Goal: Navigation & Orientation: Understand site structure

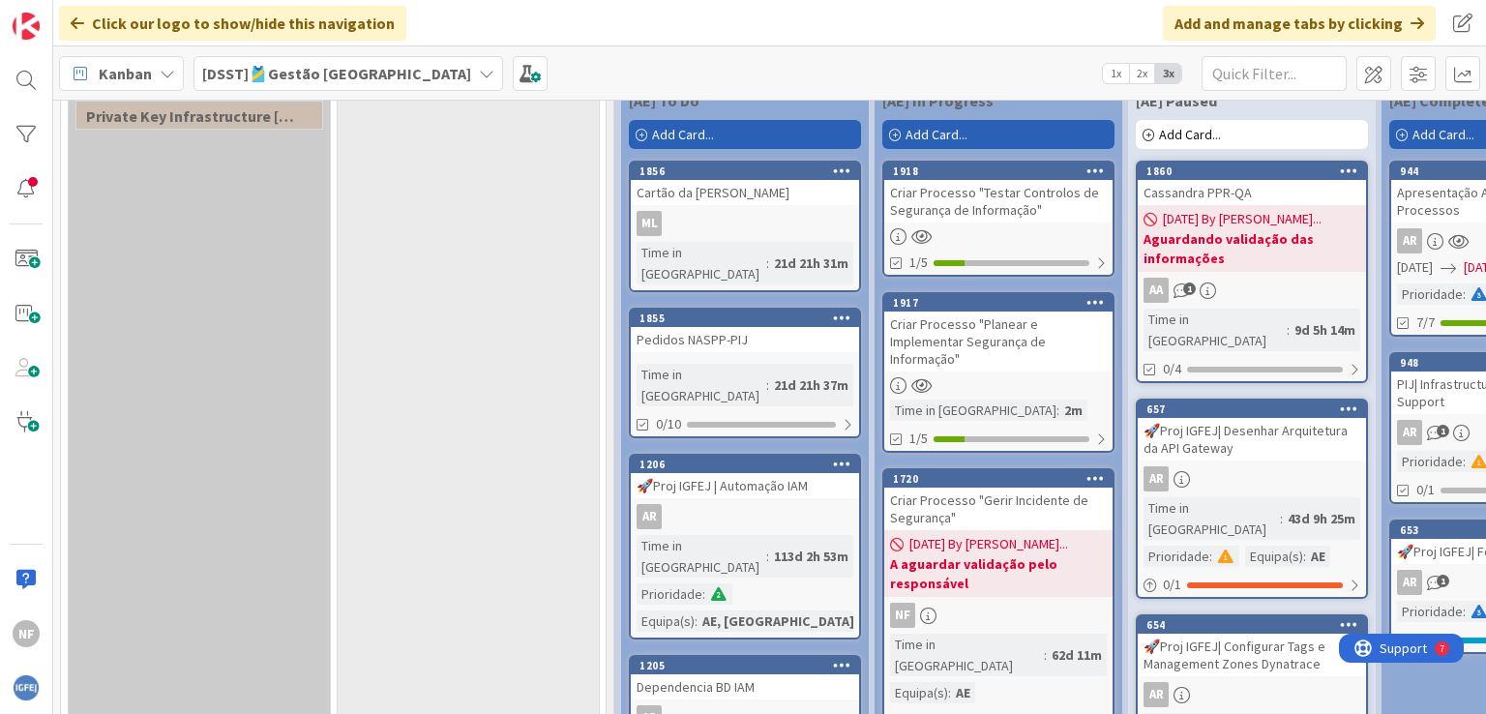
scroll to position [582, 0]
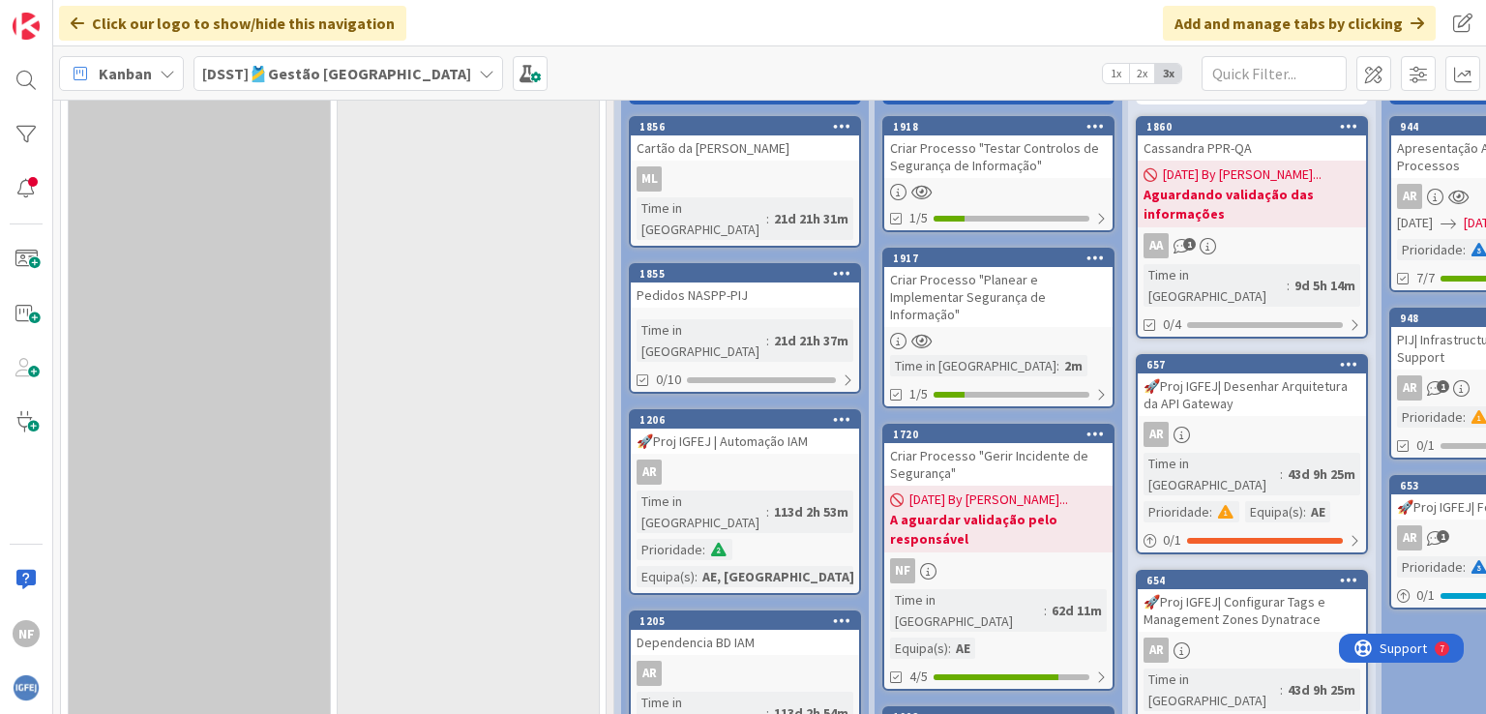
click at [953, 191] on div at bounding box center [998, 192] width 228 height 16
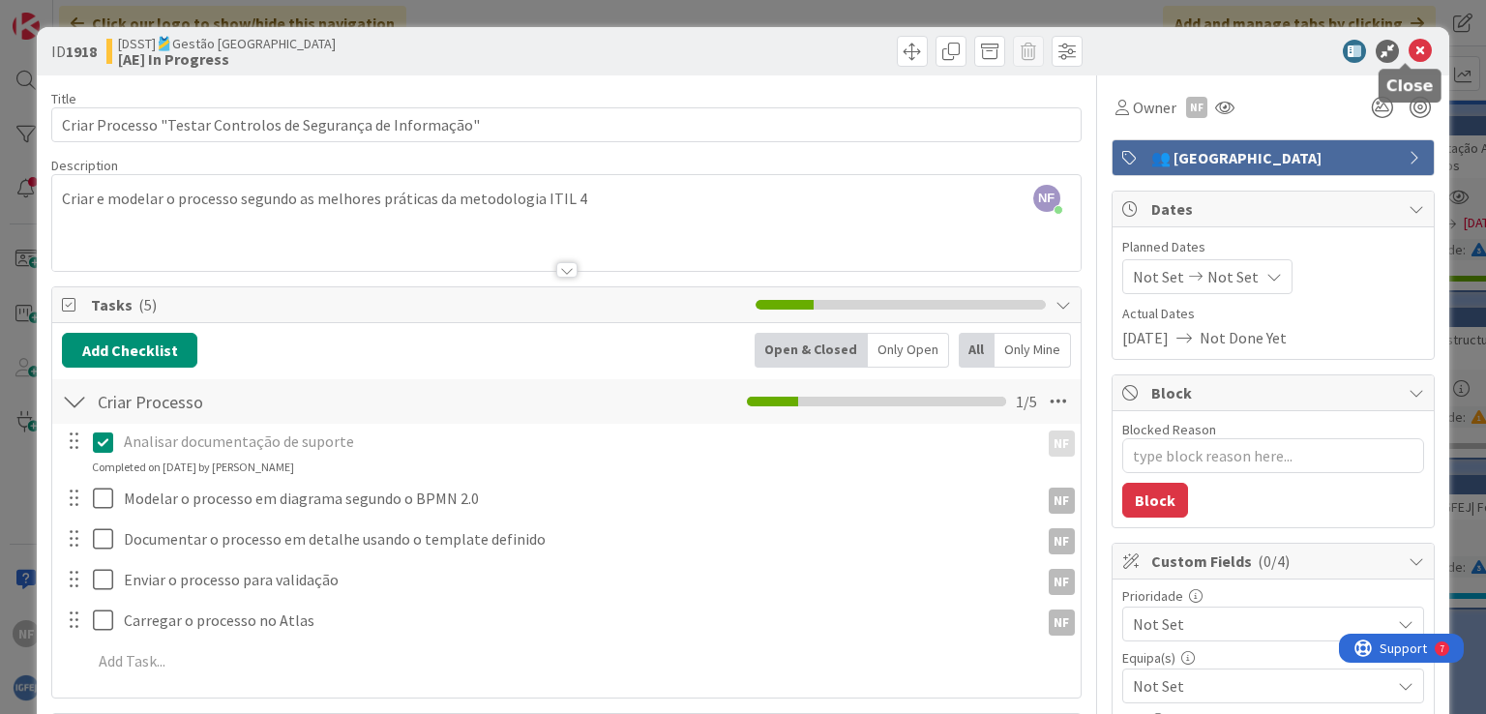
click at [1408, 48] on icon at bounding box center [1419, 51] width 23 height 23
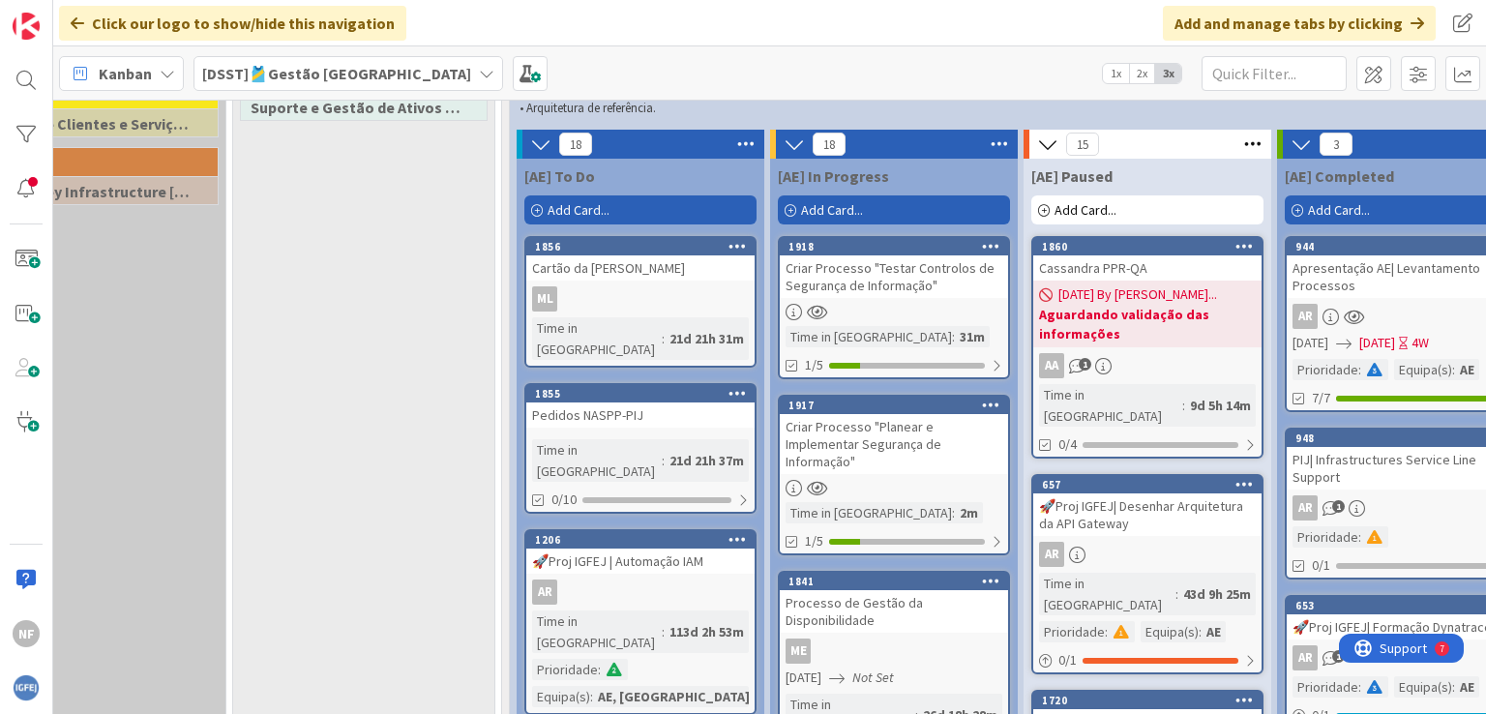
scroll to position [457, 104]
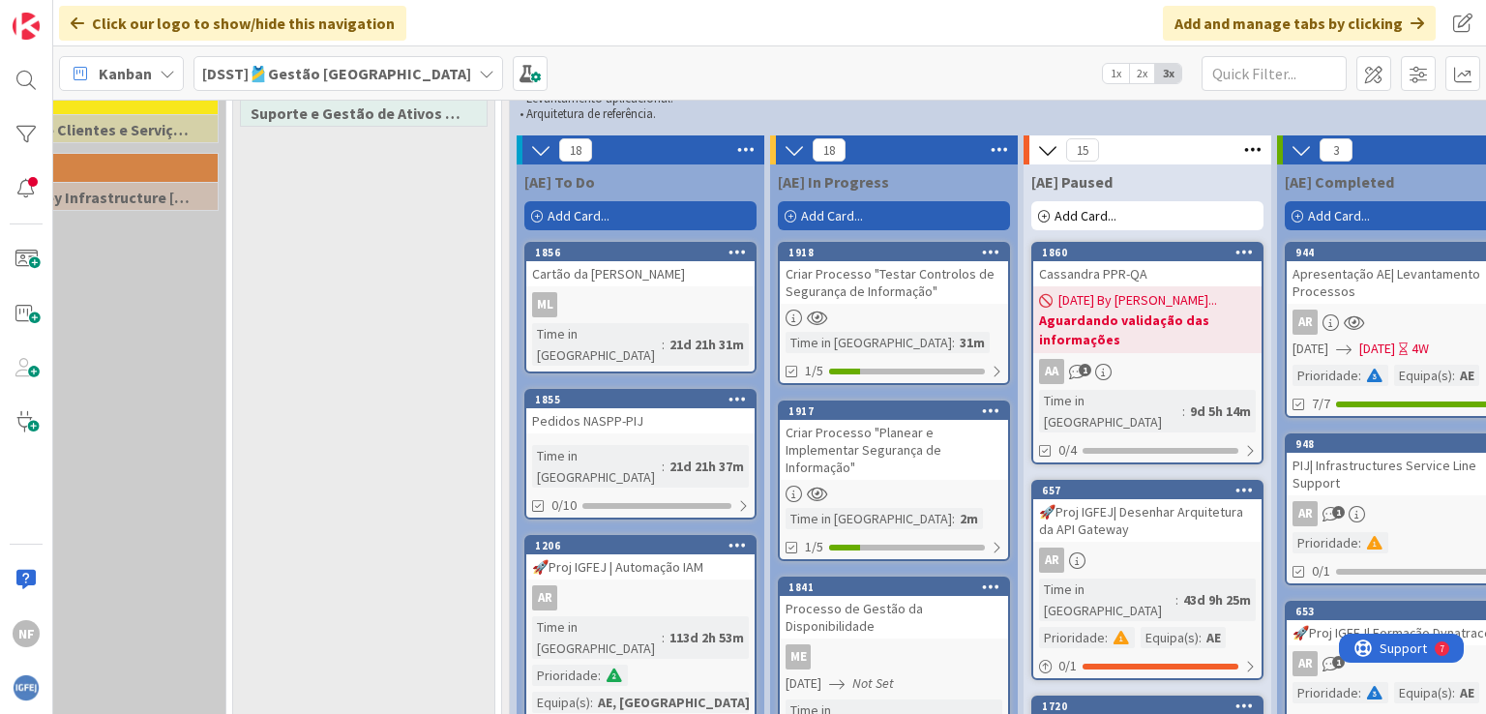
click at [873, 286] on div "Criar Processo "Testar Controlos de Segurança de Informação"" at bounding box center [894, 282] width 228 height 43
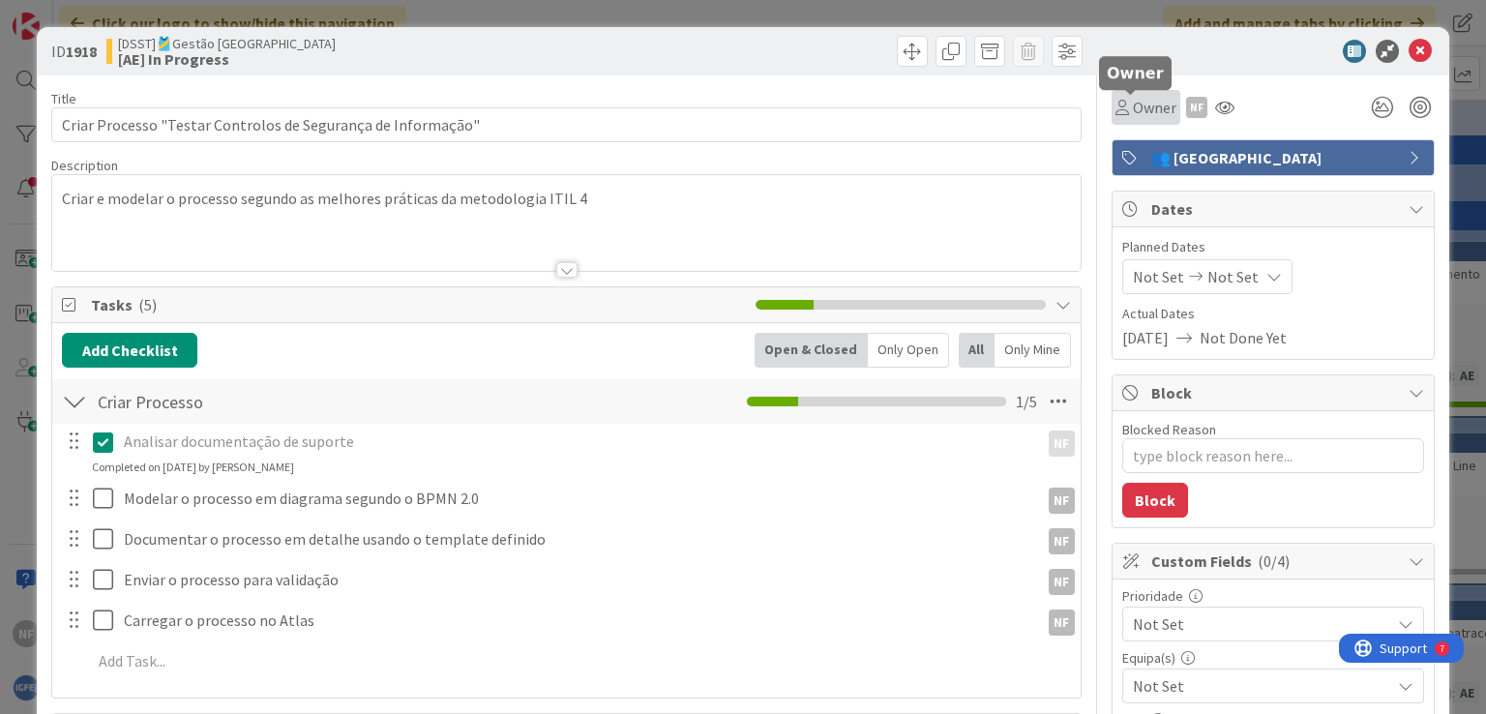
click at [1115, 103] on icon at bounding box center [1122, 107] width 14 height 15
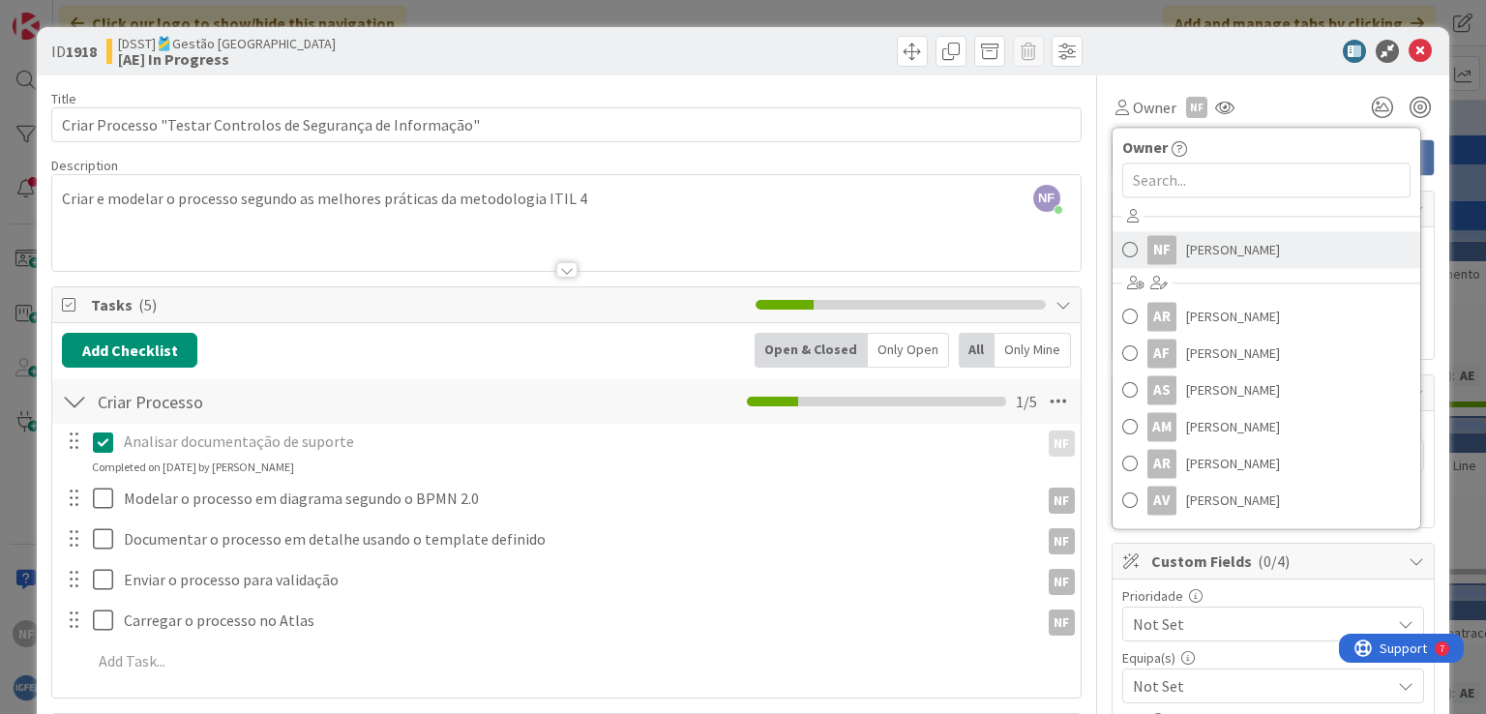
click at [1122, 247] on span at bounding box center [1129, 249] width 15 height 29
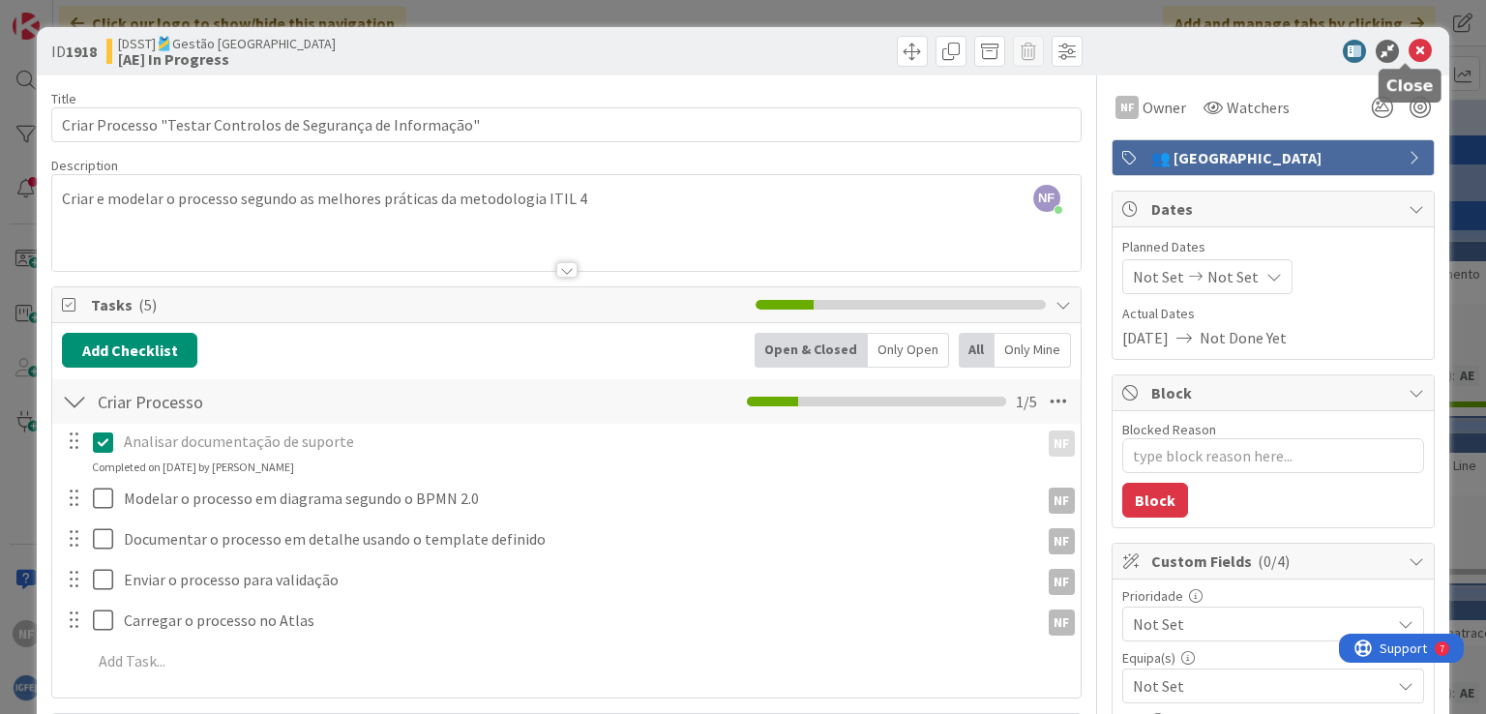
click at [1408, 54] on icon at bounding box center [1419, 51] width 23 height 23
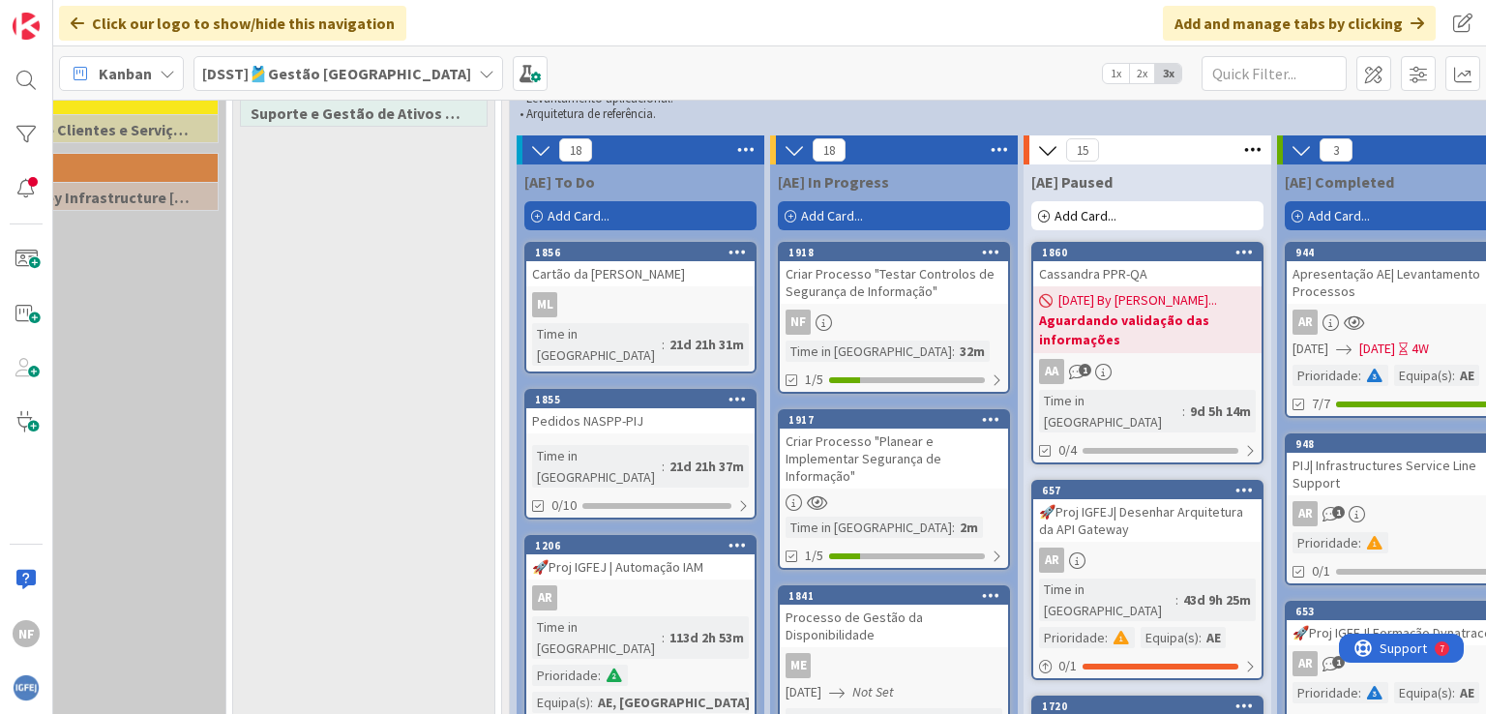
click at [811, 464] on div "Criar Processo "Planear e Implementar Segurança de Informação"" at bounding box center [894, 458] width 228 height 60
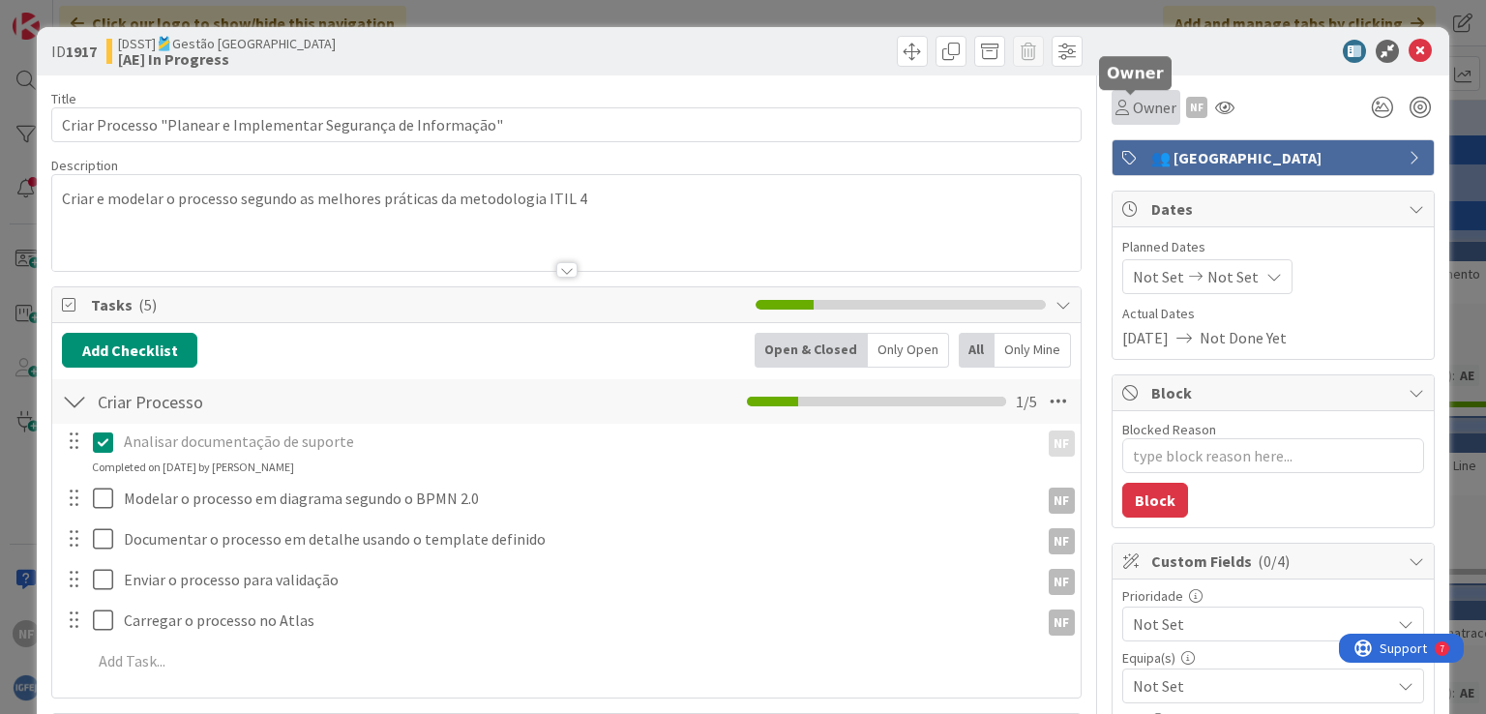
click at [1115, 107] on icon at bounding box center [1122, 107] width 14 height 15
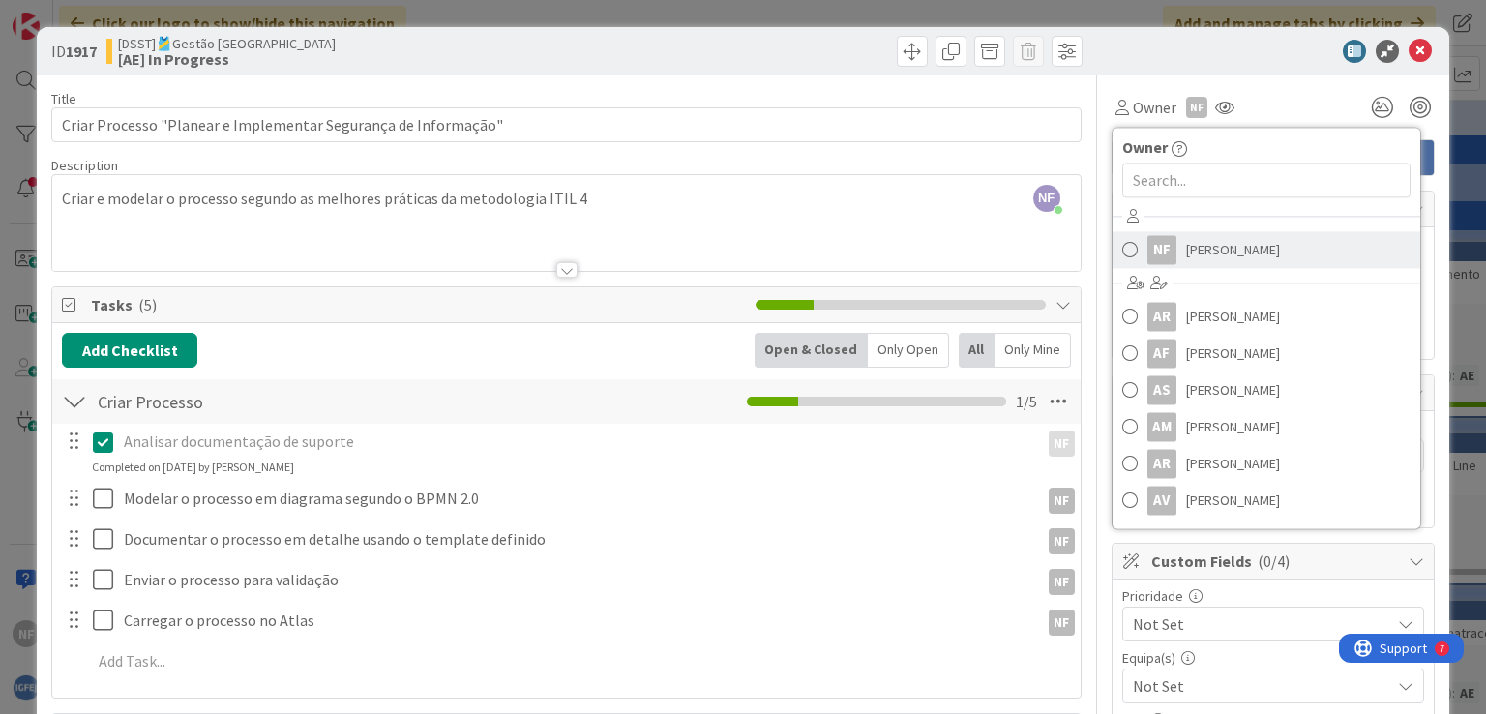
click at [1122, 256] on span at bounding box center [1129, 249] width 15 height 29
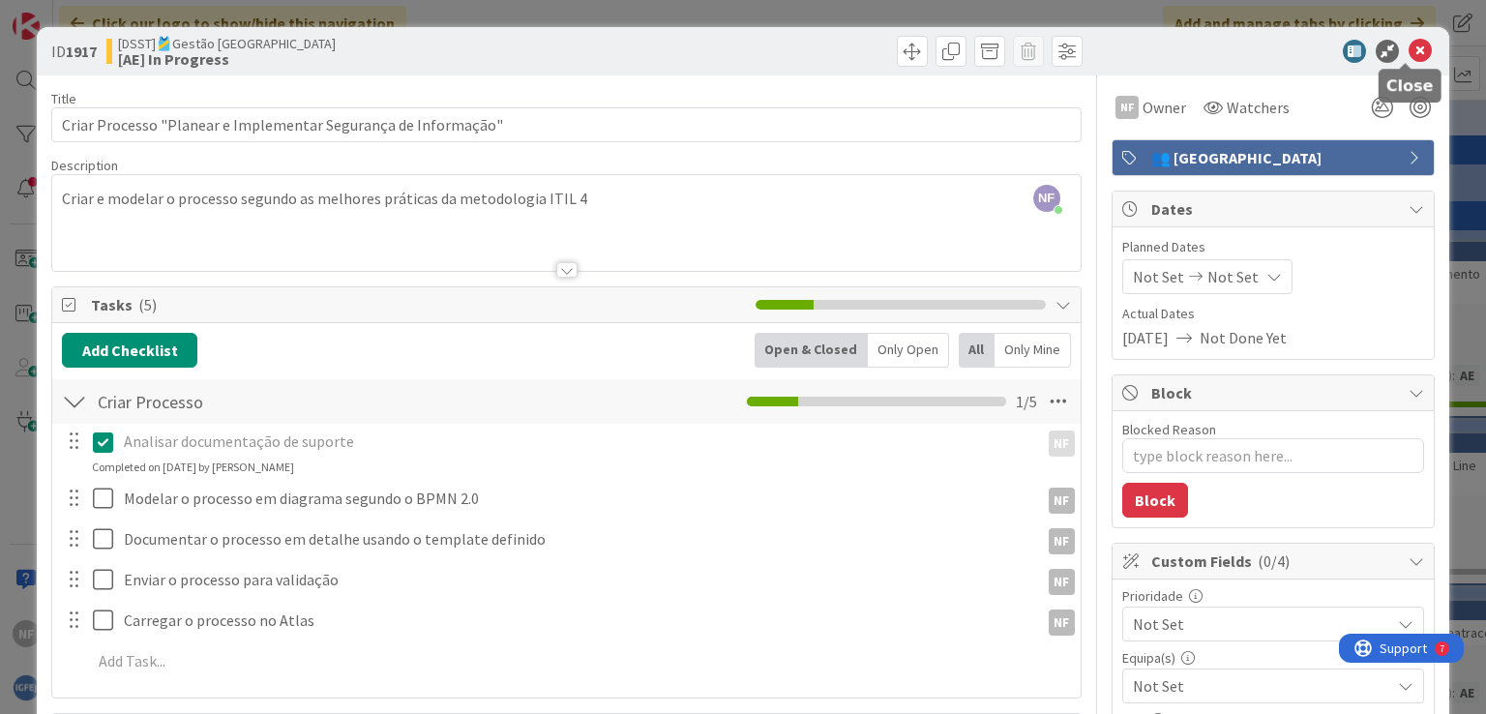
click at [1408, 48] on icon at bounding box center [1419, 51] width 23 height 23
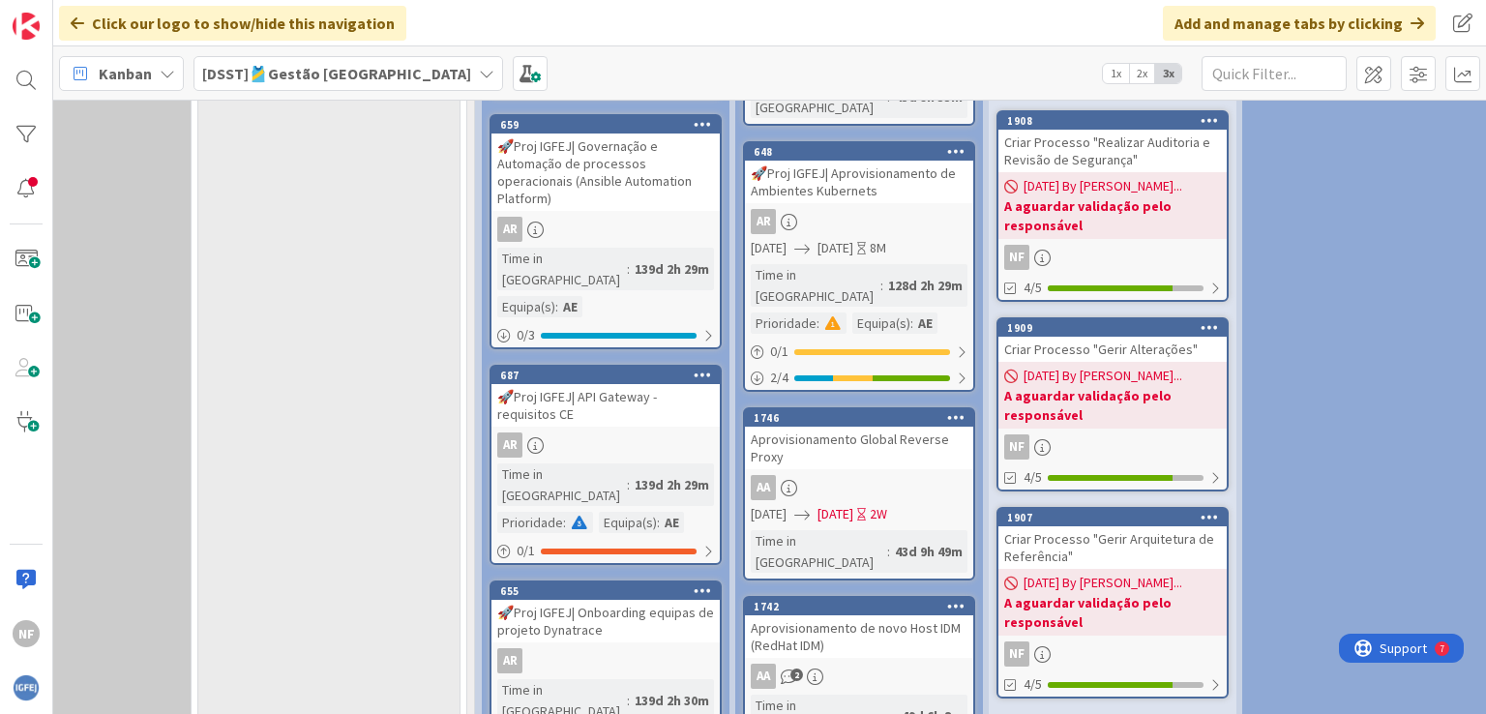
scroll to position [2147, 139]
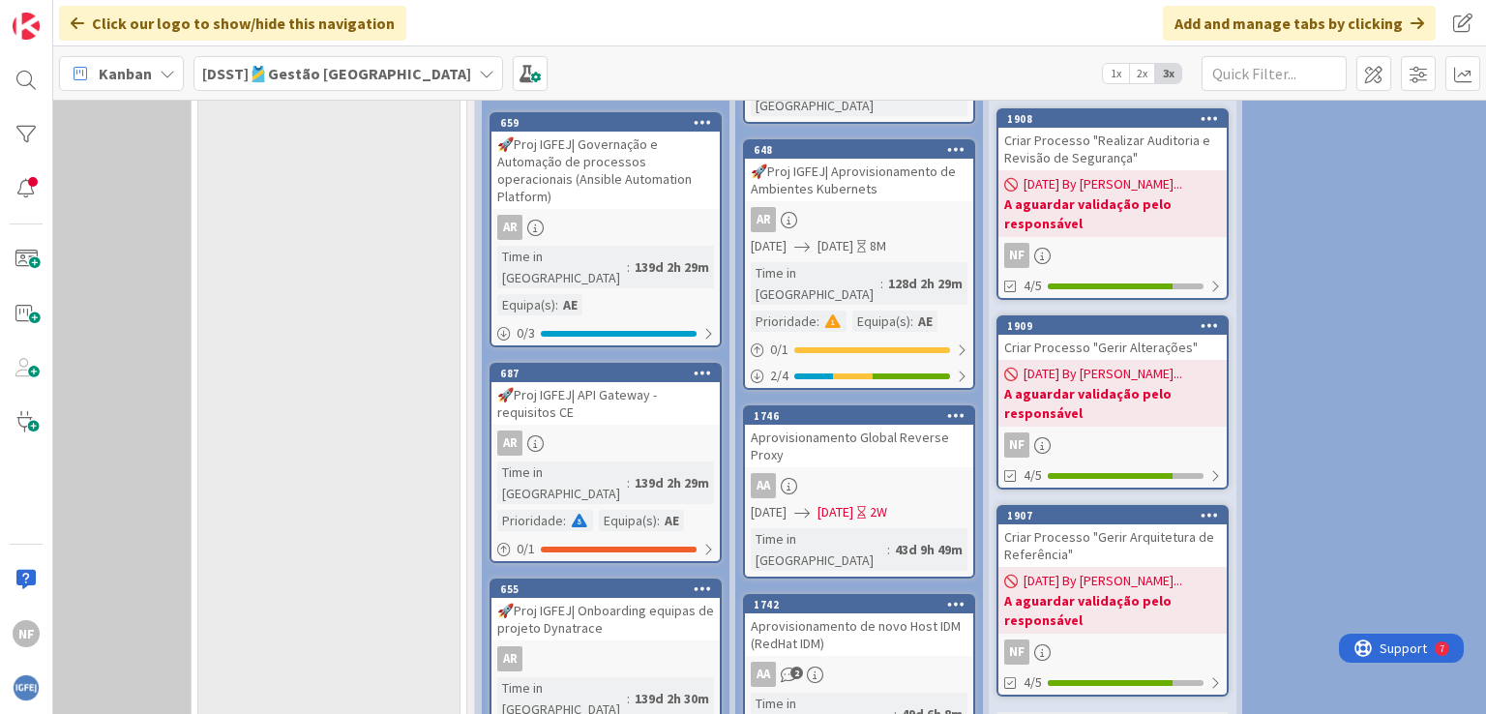
click at [1102, 712] on link "Show More (5)" at bounding box center [1112, 727] width 232 height 31
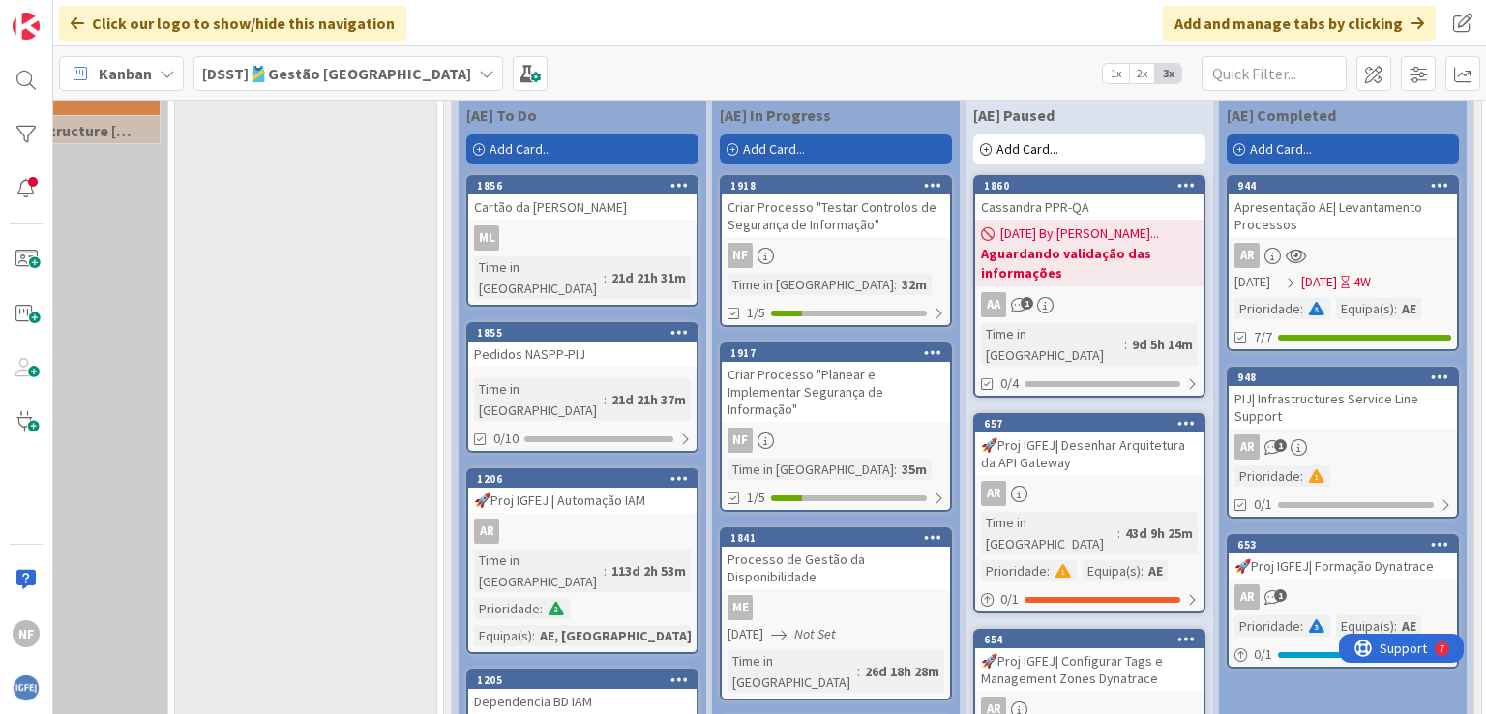
scroll to position [569, 162]
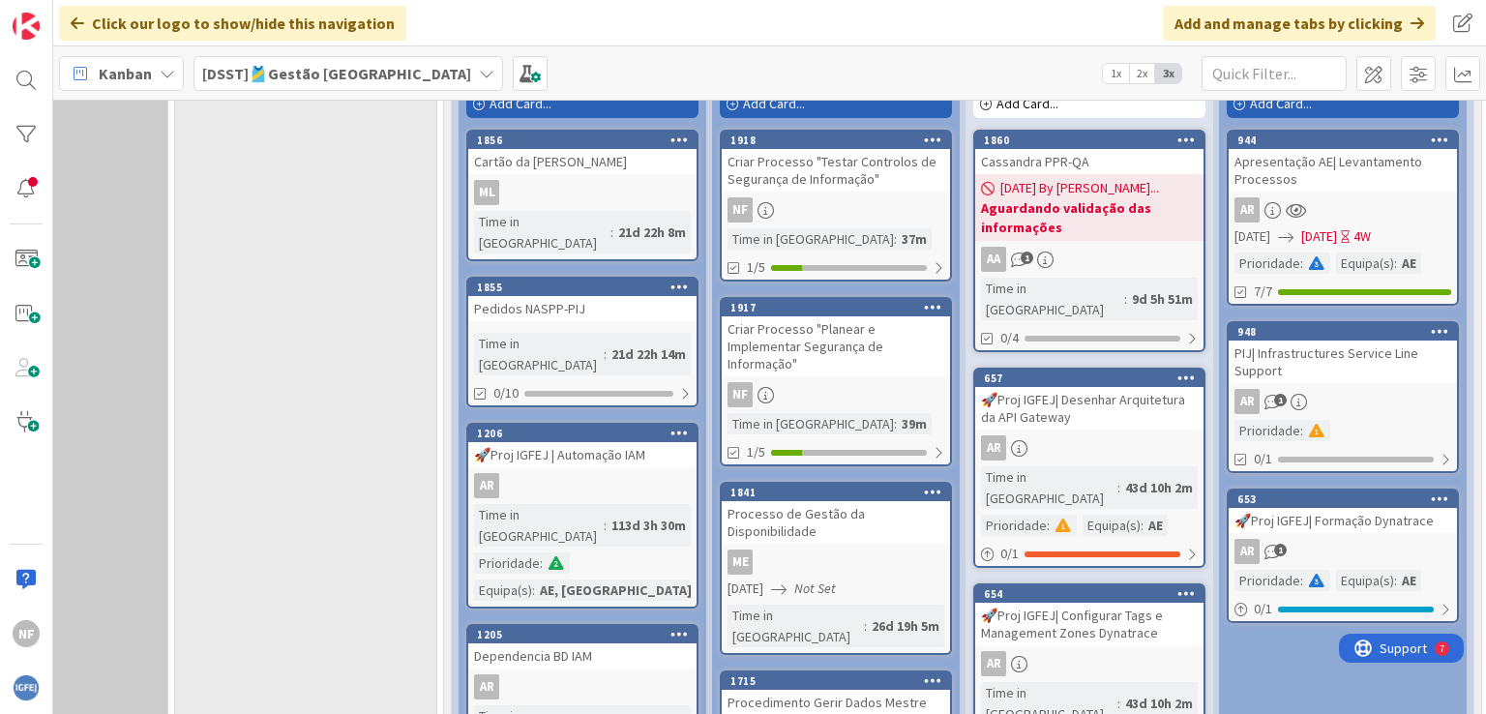
type textarea "x"
